Goal: Task Accomplishment & Management: Manage account settings

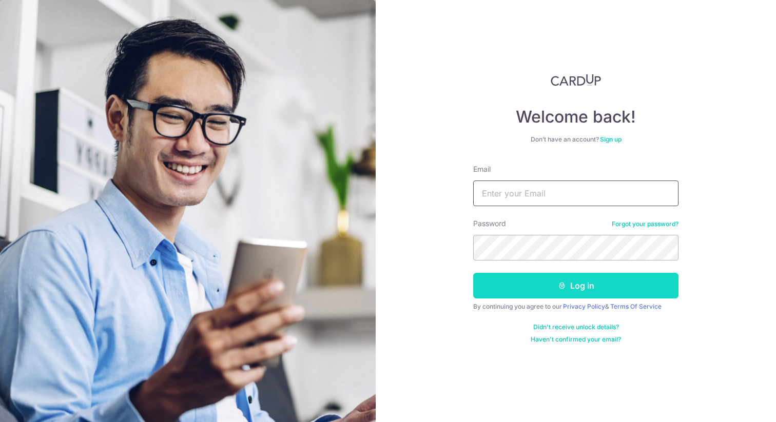
type input "[EMAIL_ADDRESS][DOMAIN_NAME]"
click at [550, 296] on button "Log in" at bounding box center [575, 286] width 205 height 26
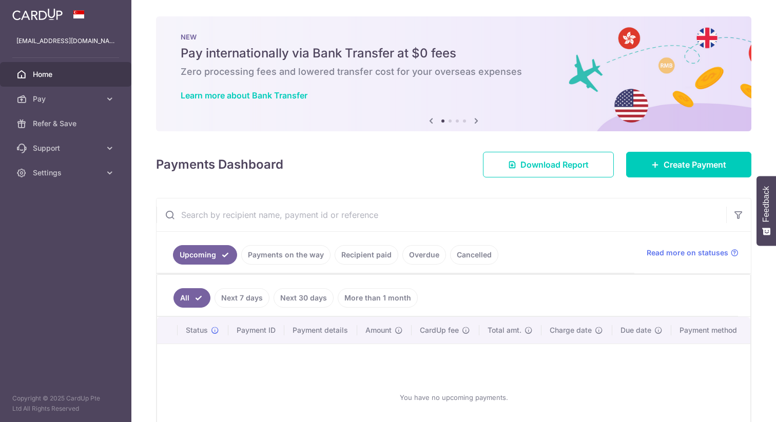
click at [365, 257] on link "Recipient paid" at bounding box center [367, 255] width 64 height 20
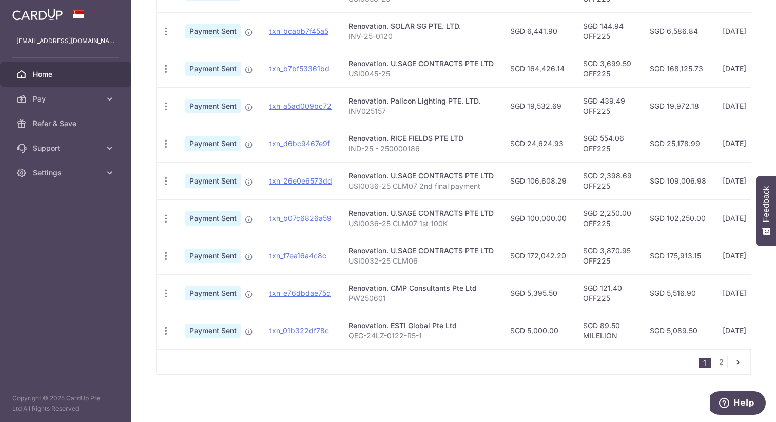
scroll to position [327, 0]
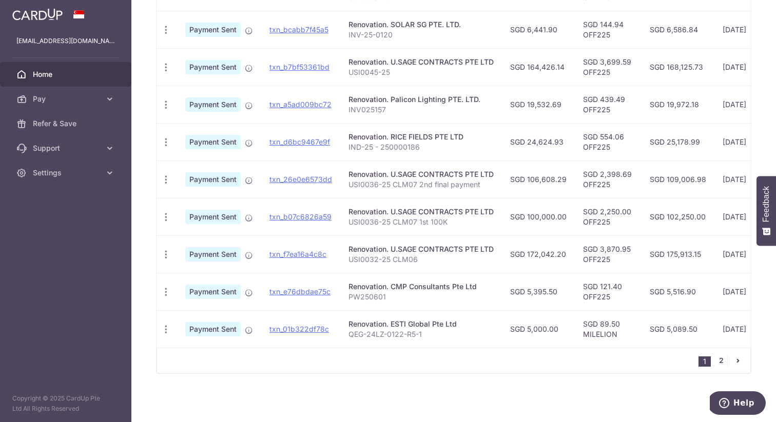
click at [722, 359] on link "2" at bounding box center [721, 361] width 12 height 12
